Goal: Use online tool/utility

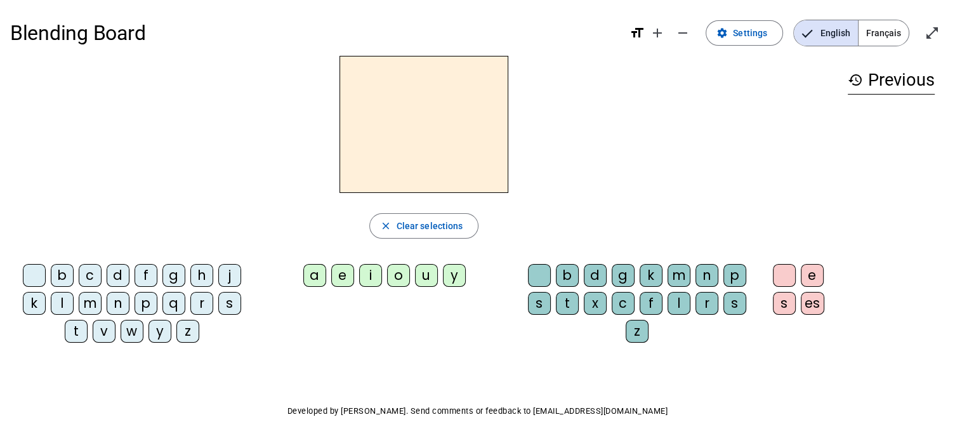
click at [880, 39] on span "Français" at bounding box center [883, 32] width 50 height 25
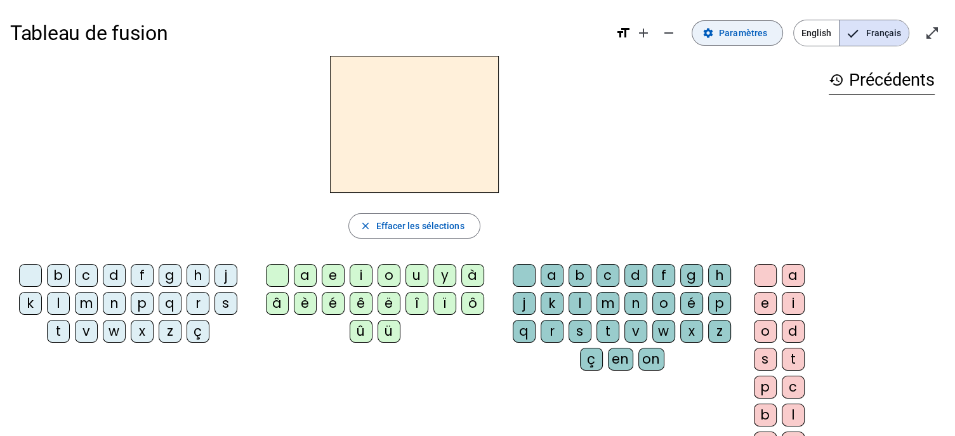
click at [726, 34] on span "Paramètres" at bounding box center [743, 32] width 48 height 15
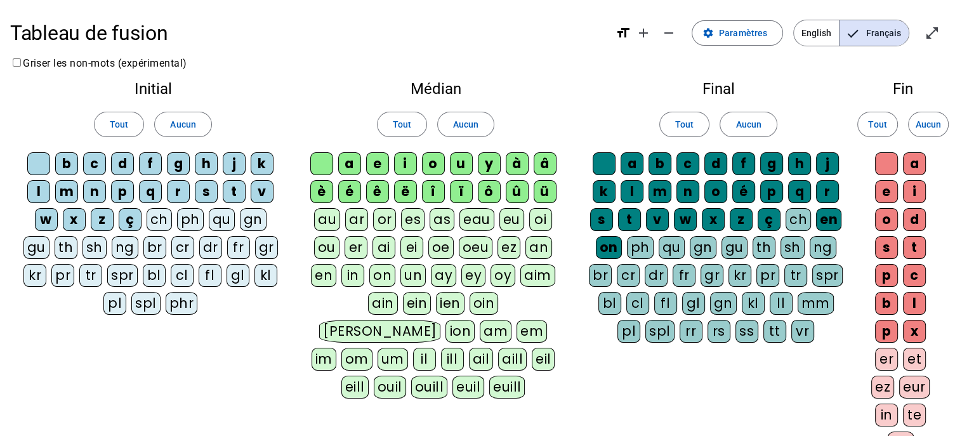
click at [327, 187] on div "è" at bounding box center [321, 191] width 23 height 23
click at [346, 188] on div "é" at bounding box center [349, 191] width 23 height 23
click at [362, 186] on letter-bubble "é" at bounding box center [352, 194] width 28 height 28
click at [384, 190] on div "ê" at bounding box center [377, 191] width 23 height 23
click at [346, 185] on div "é" at bounding box center [349, 191] width 23 height 23
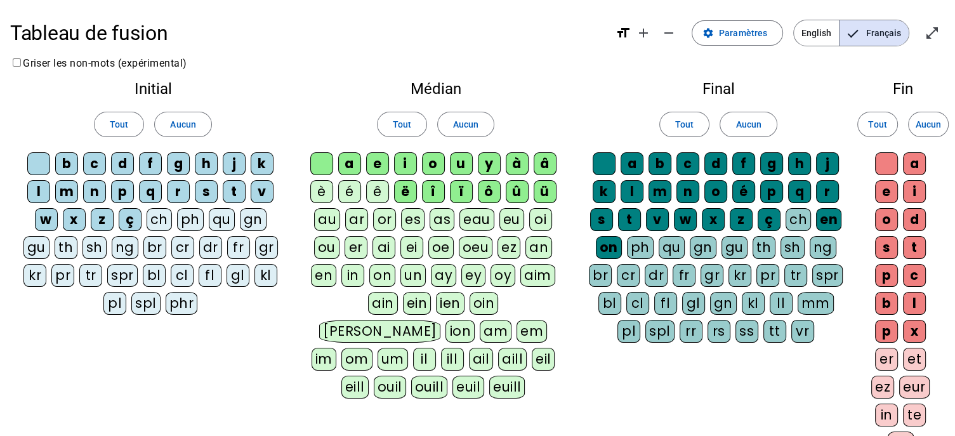
click at [405, 185] on div "ë" at bounding box center [405, 191] width 23 height 23
click at [429, 188] on div "î" at bounding box center [433, 191] width 23 height 23
click at [464, 194] on div "ï" at bounding box center [461, 191] width 23 height 23
click at [490, 194] on div "ô" at bounding box center [489, 191] width 23 height 23
click at [520, 193] on div "û" at bounding box center [517, 191] width 23 height 23
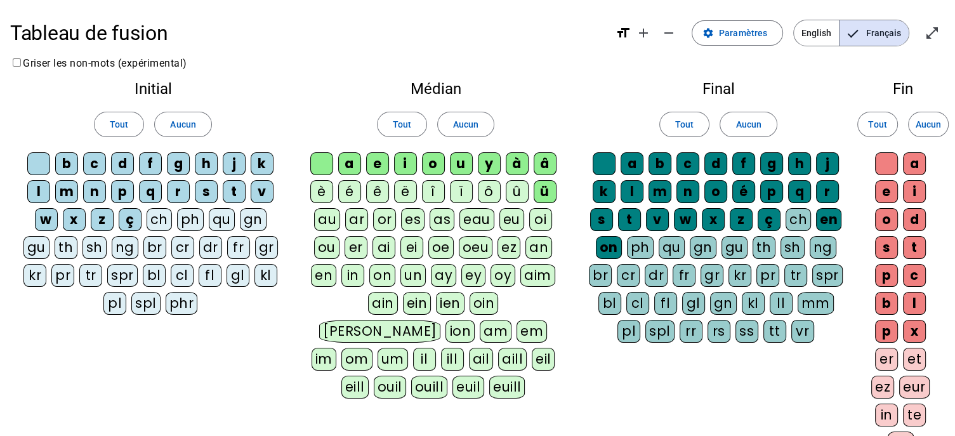
click at [533, 193] on div "ü" at bounding box center [544, 191] width 23 height 23
click at [516, 167] on div "à" at bounding box center [517, 163] width 23 height 23
click at [544, 167] on div "â" at bounding box center [544, 163] width 23 height 23
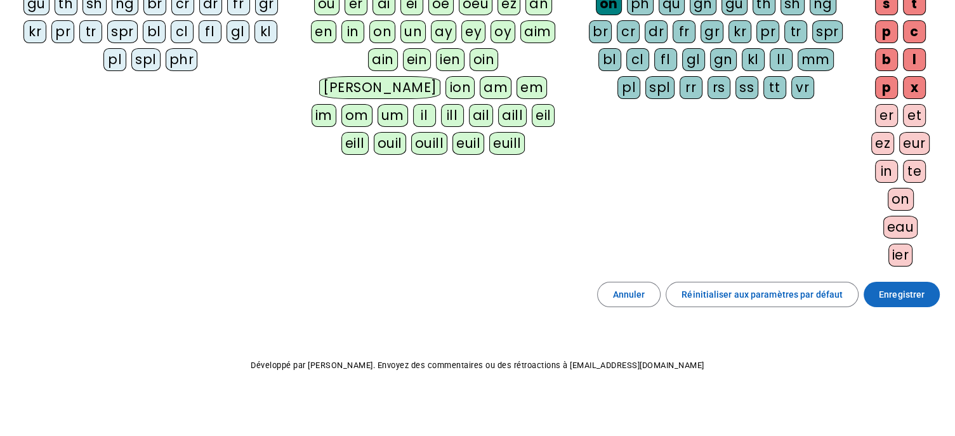
click at [902, 298] on span at bounding box center [901, 294] width 76 height 30
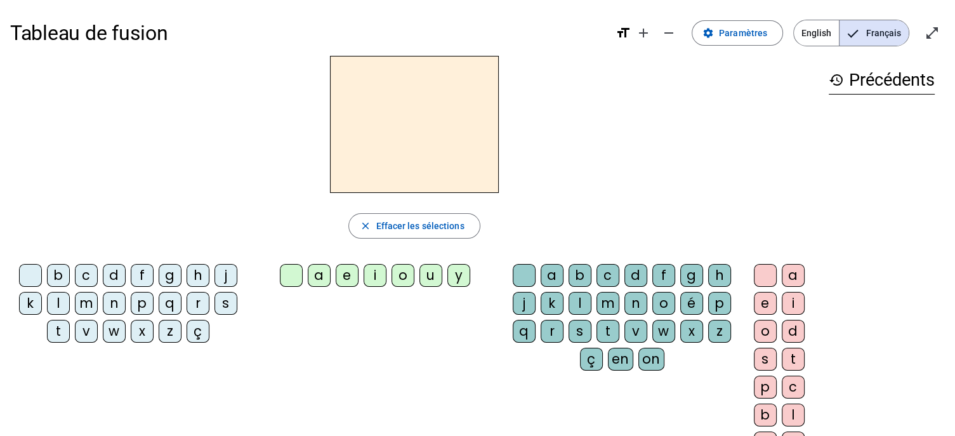
click at [81, 306] on div "m" at bounding box center [86, 303] width 23 height 23
click at [320, 271] on div "a" at bounding box center [319, 275] width 23 height 23
click at [55, 300] on div "l" at bounding box center [58, 303] width 23 height 23
click at [350, 287] on letter-bubble "e" at bounding box center [350, 278] width 28 height 28
click at [119, 267] on div "d" at bounding box center [114, 275] width 23 height 23
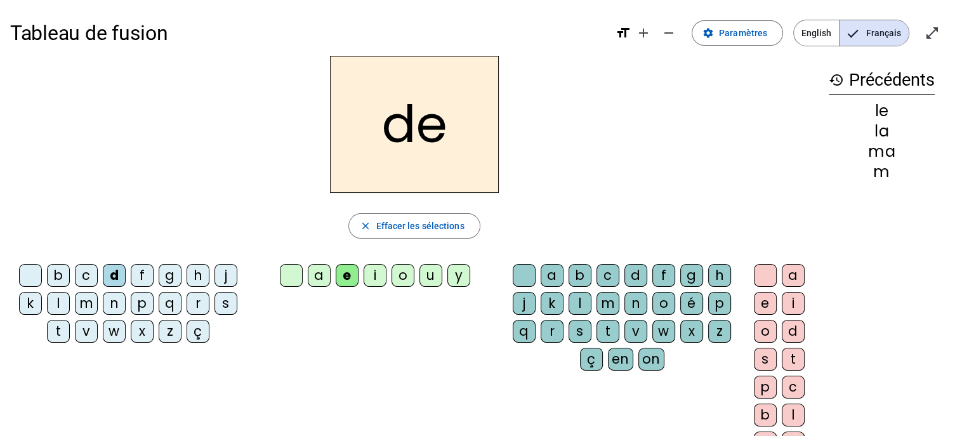
click at [431, 276] on div "u" at bounding box center [430, 275] width 23 height 23
click at [56, 339] on div "t" at bounding box center [58, 331] width 23 height 23
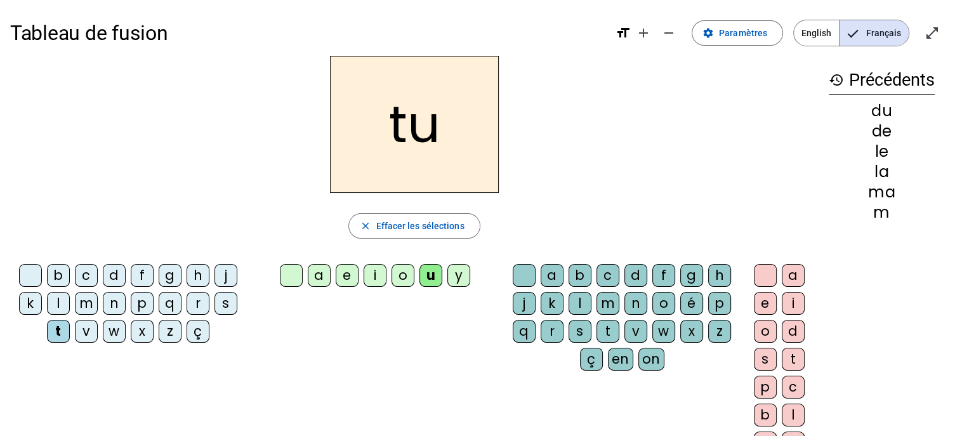
click at [327, 276] on div "a" at bounding box center [319, 275] width 23 height 23
click at [332, 276] on letter-bubble "a" at bounding box center [322, 278] width 28 height 28
click at [346, 273] on div "e" at bounding box center [347, 275] width 23 height 23
click at [89, 301] on div "m" at bounding box center [86, 303] width 23 height 23
